Goal: Transaction & Acquisition: Purchase product/service

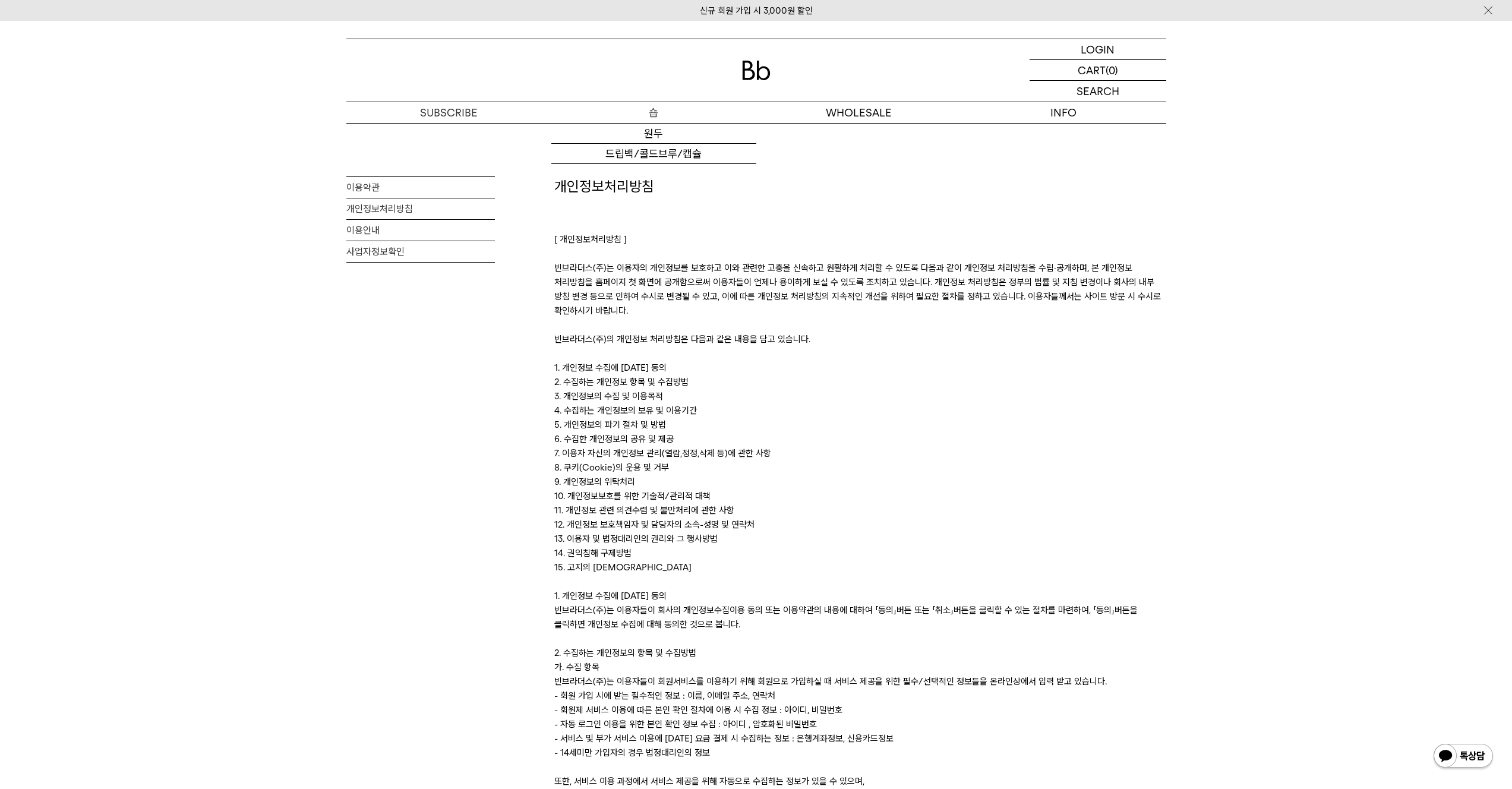
click at [632, 119] on p "숍" at bounding box center [654, 113] width 205 height 21
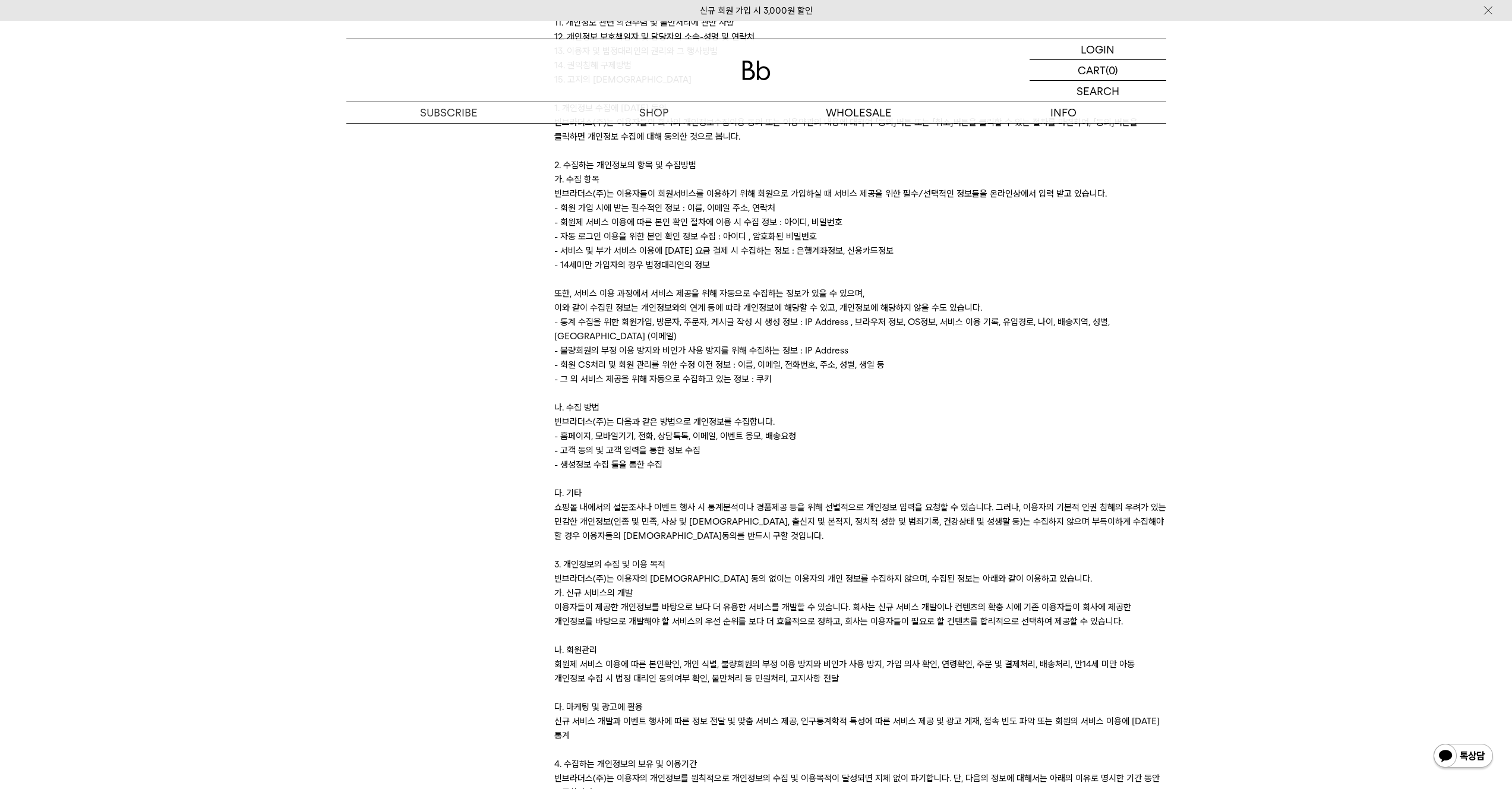
scroll to position [54, 0]
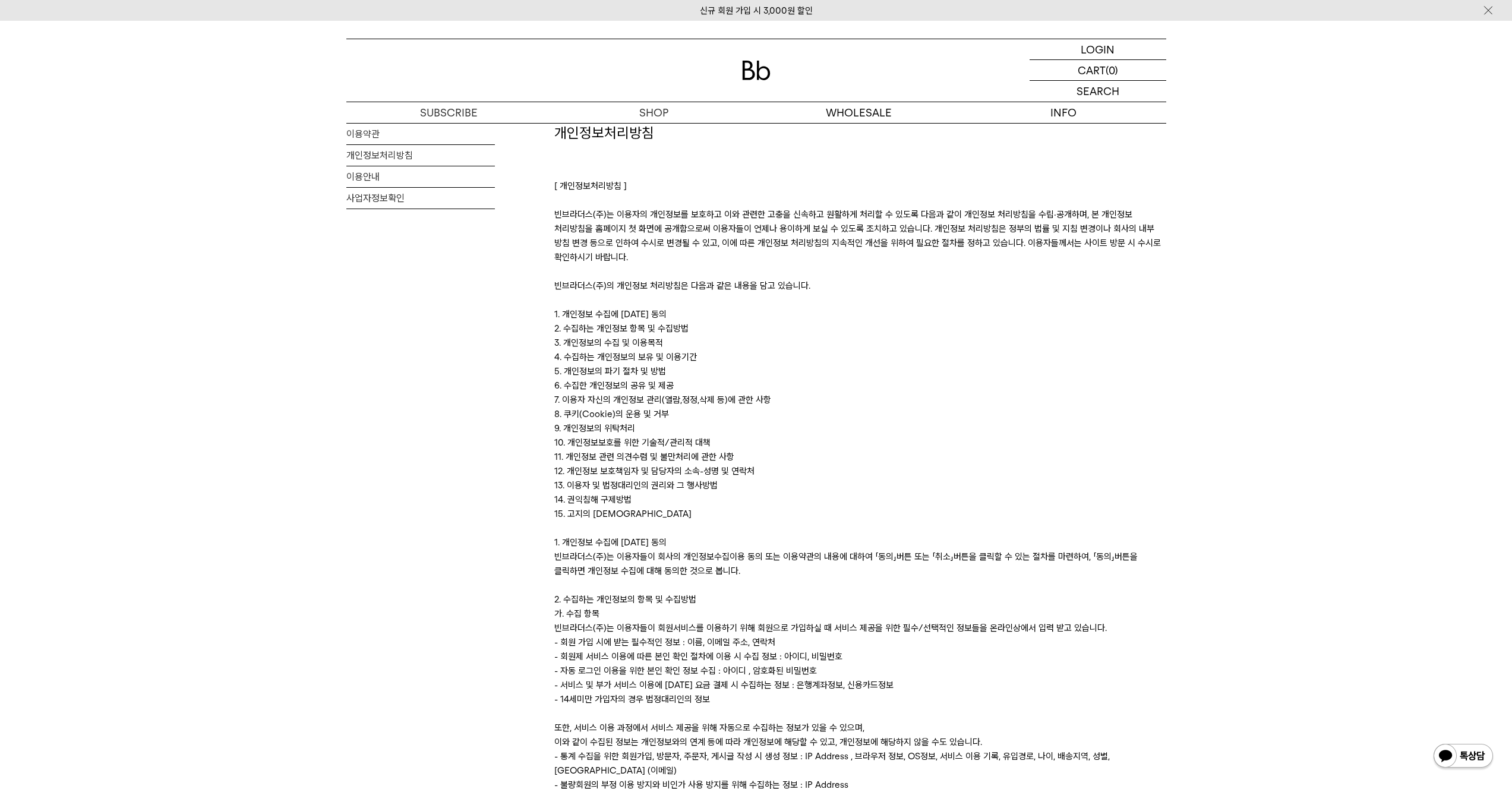
click at [751, 74] on img at bounding box center [756, 70] width 29 height 20
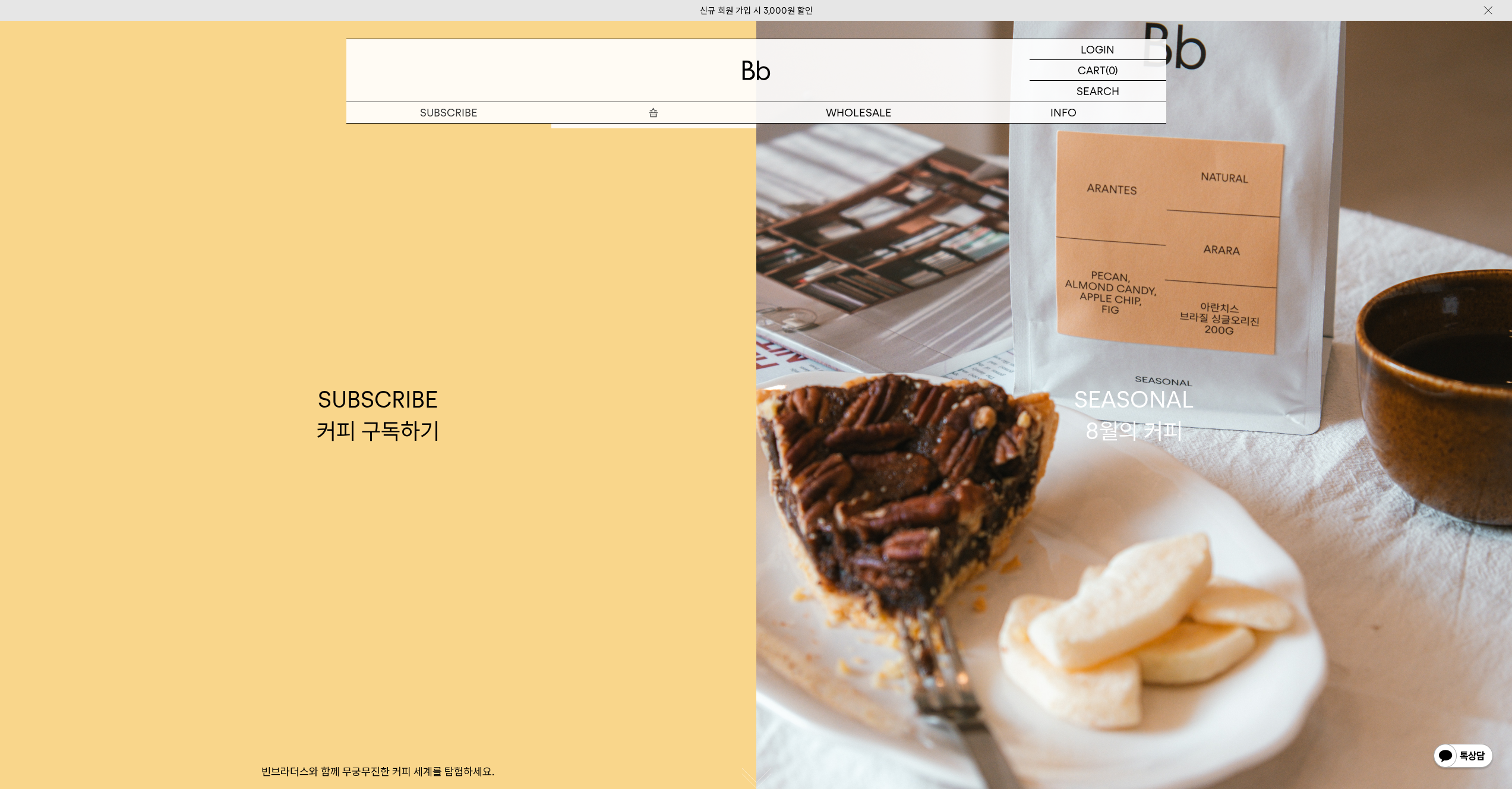
click at [655, 106] on p "숍" at bounding box center [654, 113] width 205 height 21
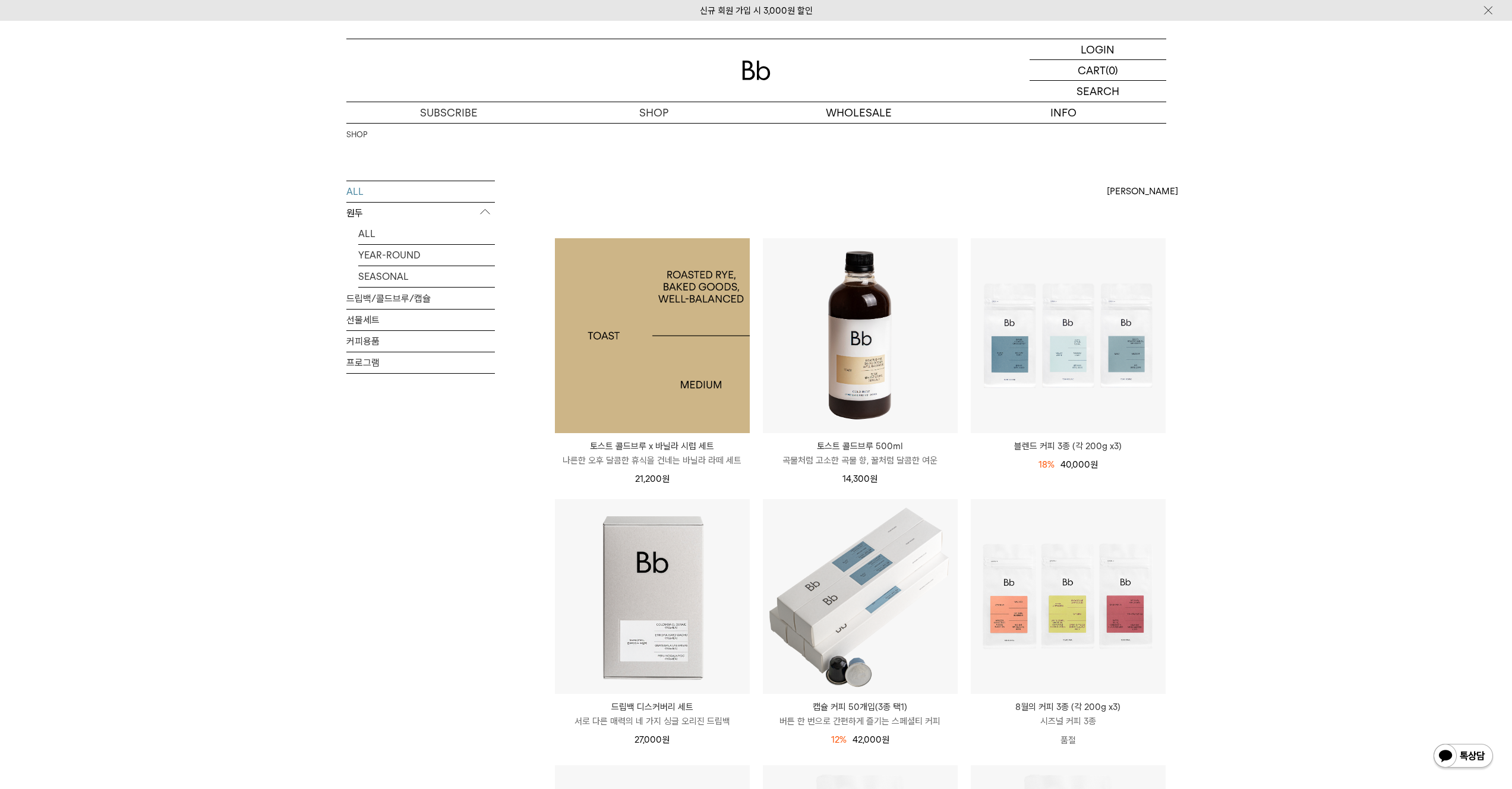
click at [685, 287] on img at bounding box center [652, 335] width 195 height 194
